Goal: Use online tool/utility: Utilize a website feature to perform a specific function

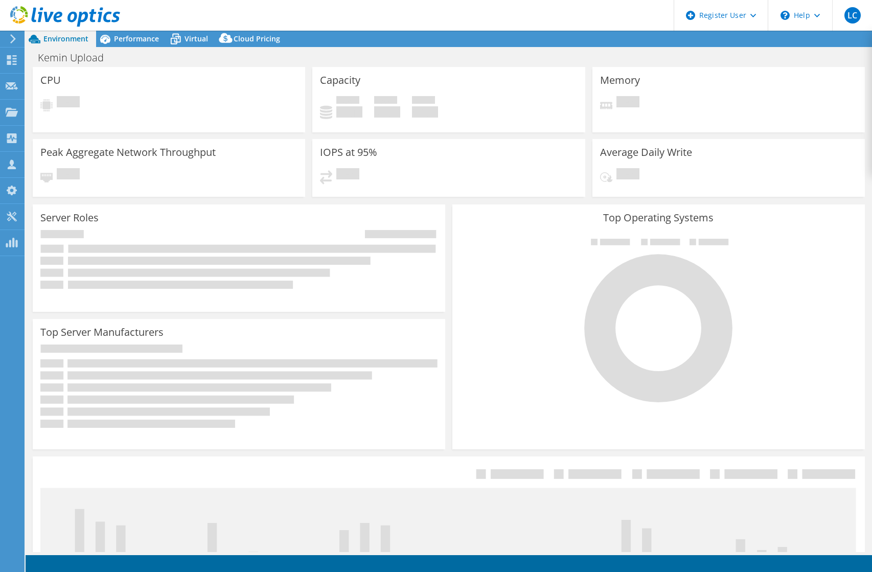
select select "USWest"
select select "USD"
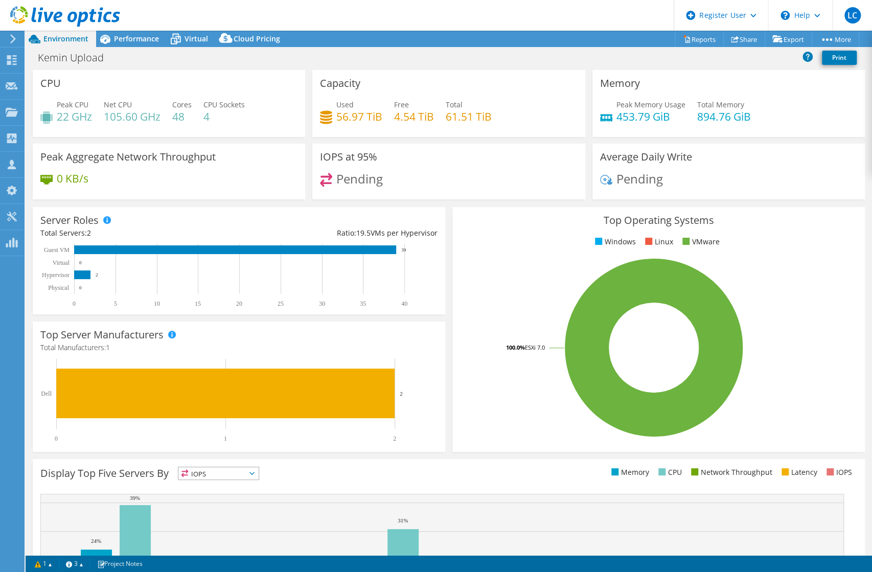
click at [136, 34] on span "Performance" at bounding box center [136, 39] width 45 height 10
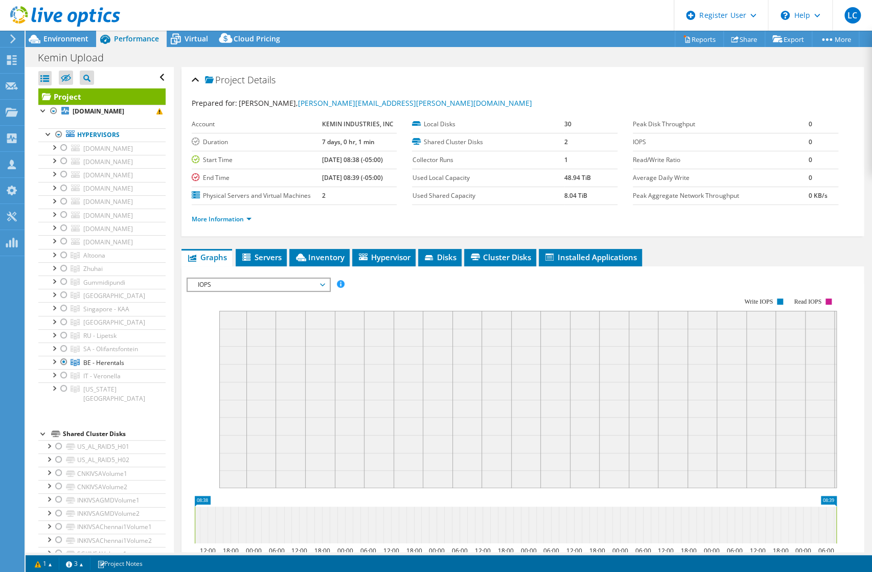
click at [191, 37] on span "Virtual" at bounding box center [196, 39] width 24 height 10
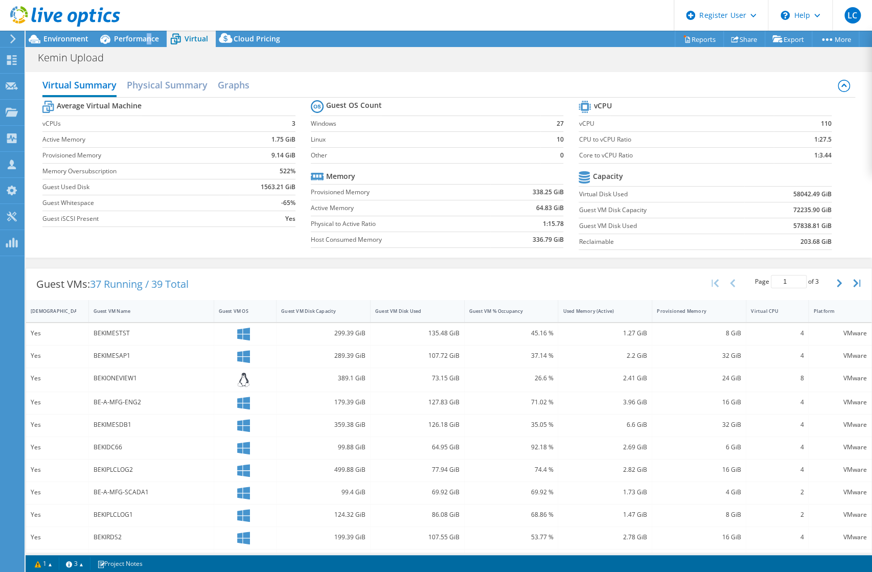
click at [148, 36] on span "Performance" at bounding box center [136, 39] width 45 height 10
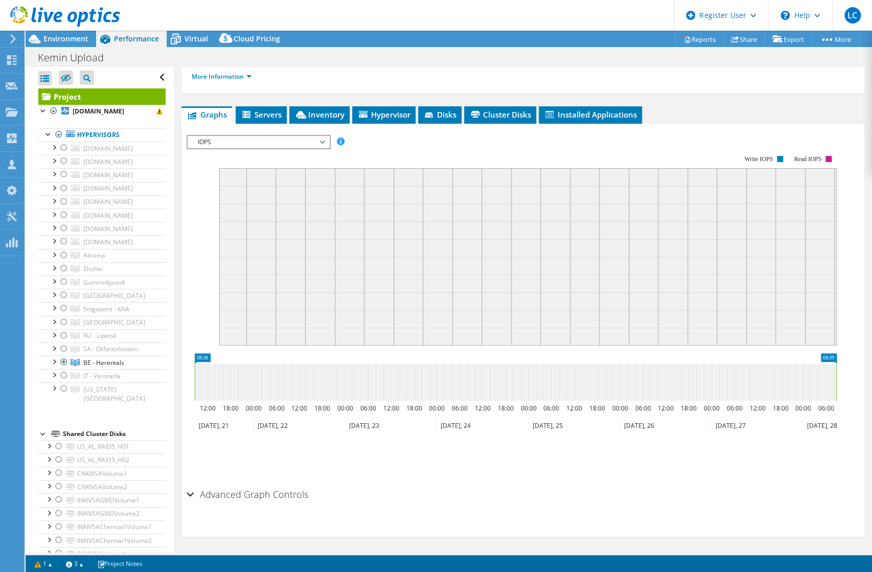
click at [63, 40] on span "Environment" at bounding box center [65, 39] width 45 height 10
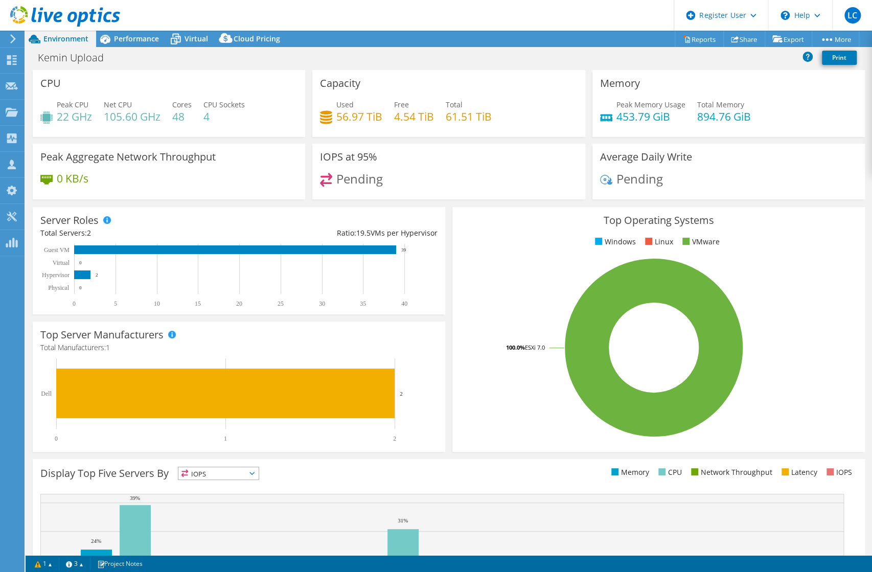
click at [131, 36] on span "Performance" at bounding box center [136, 39] width 45 height 10
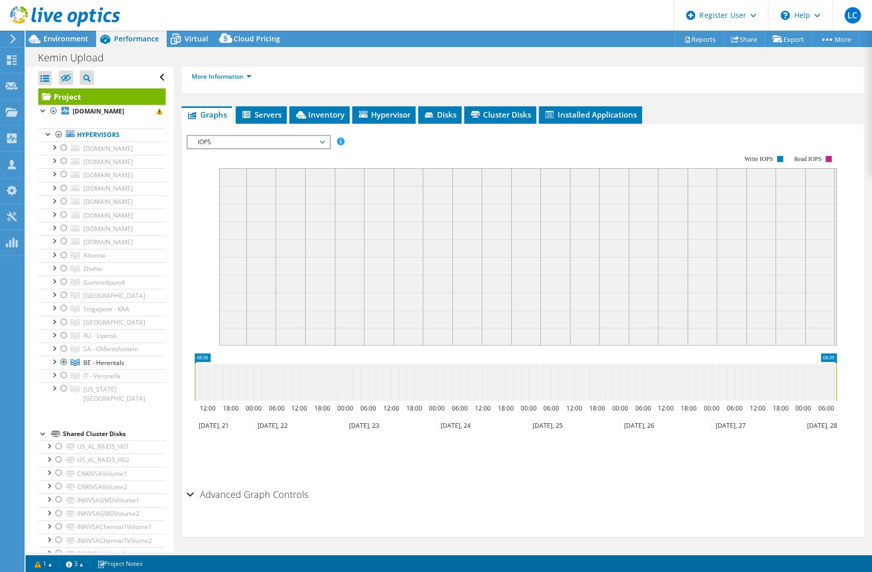
click at [63, 359] on div at bounding box center [64, 362] width 10 height 12
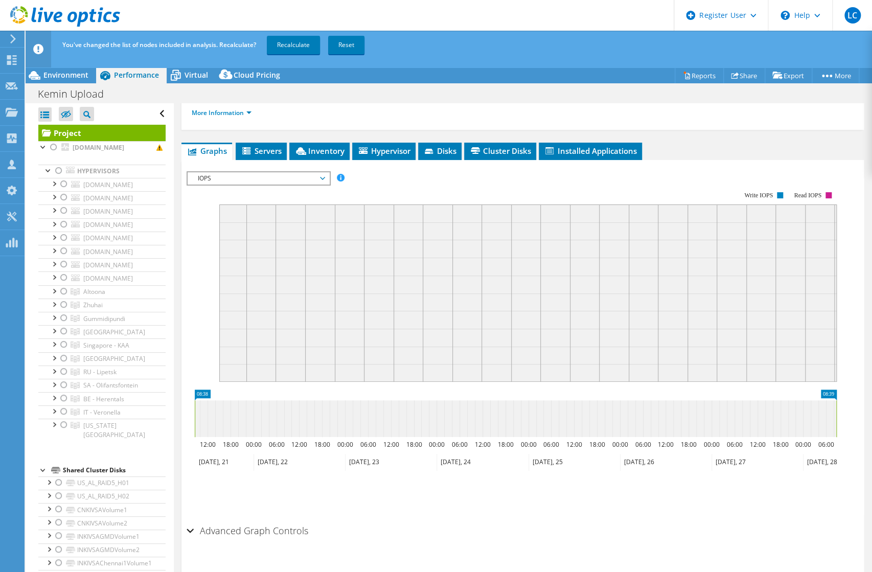
click at [63, 277] on div at bounding box center [64, 277] width 10 height 12
click at [300, 39] on link "Recalculate" at bounding box center [293, 45] width 53 height 18
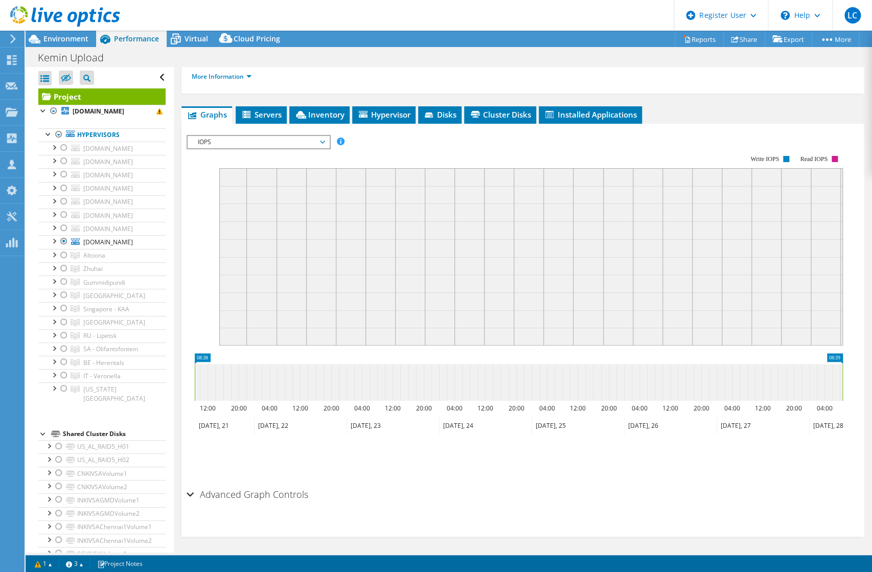
click at [63, 38] on span "Environment" at bounding box center [65, 39] width 45 height 10
